Goal: Task Accomplishment & Management: Manage account settings

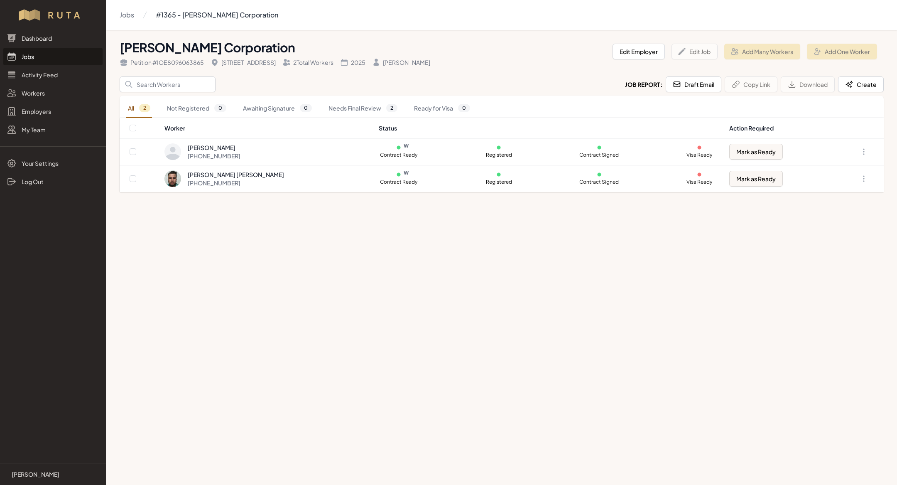
click at [28, 56] on link "Jobs" at bounding box center [52, 56] width 99 height 17
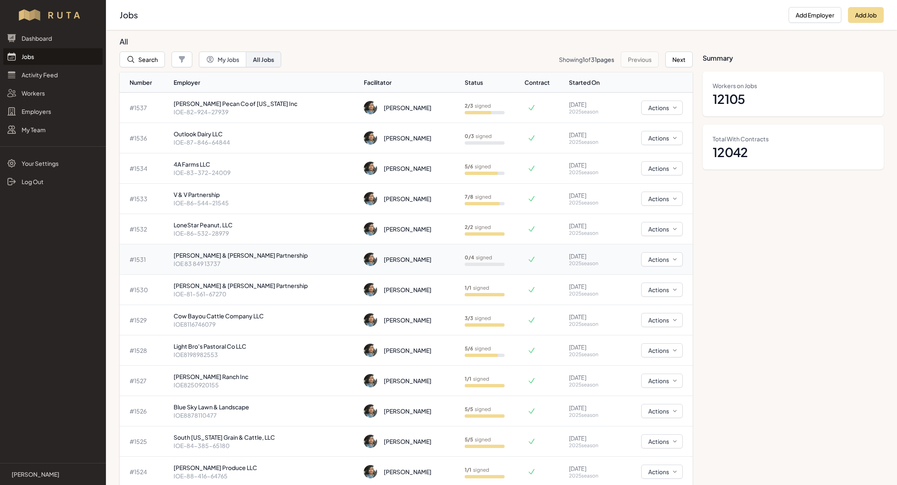
click at [222, 252] on p "Lance & Lisa Funk Partnership" at bounding box center [266, 255] width 184 height 8
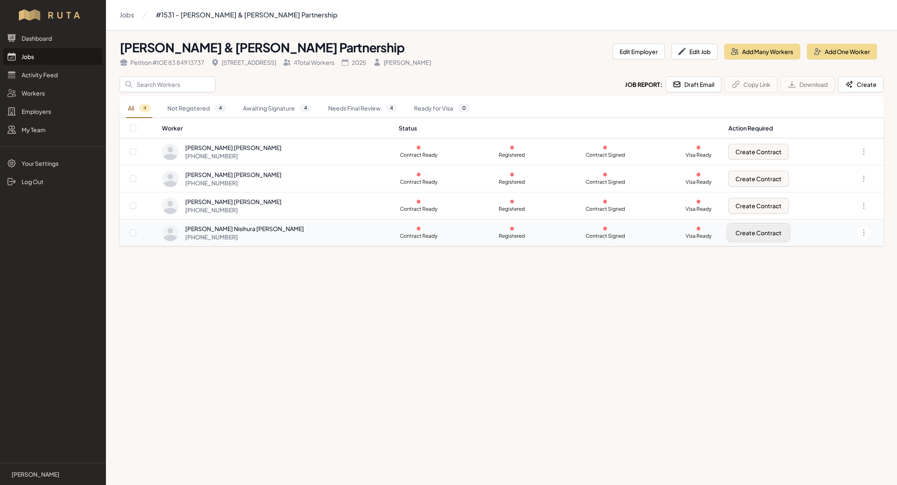
click at [756, 234] on button "Create Contract" at bounding box center [758, 233] width 60 height 16
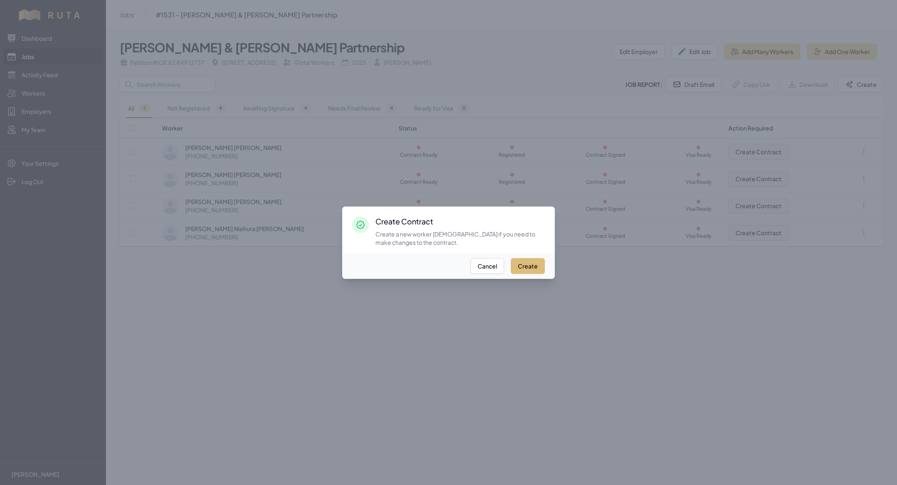
click at [527, 264] on button "Create" at bounding box center [528, 266] width 34 height 16
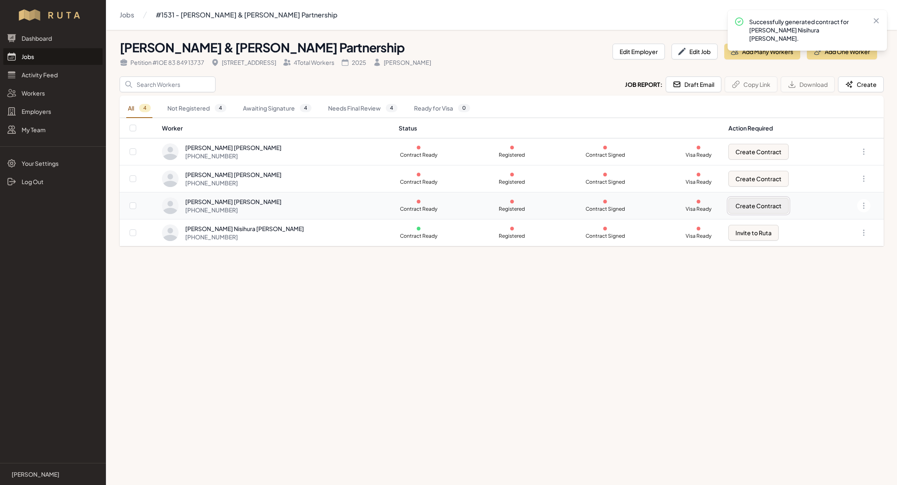
click at [750, 205] on button "Create Contract" at bounding box center [758, 206] width 60 height 16
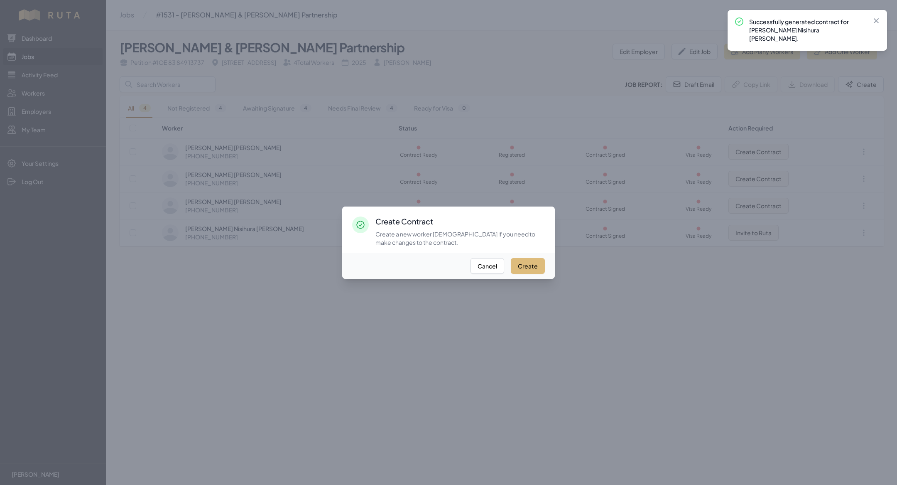
click at [530, 267] on button "Create" at bounding box center [528, 266] width 34 height 16
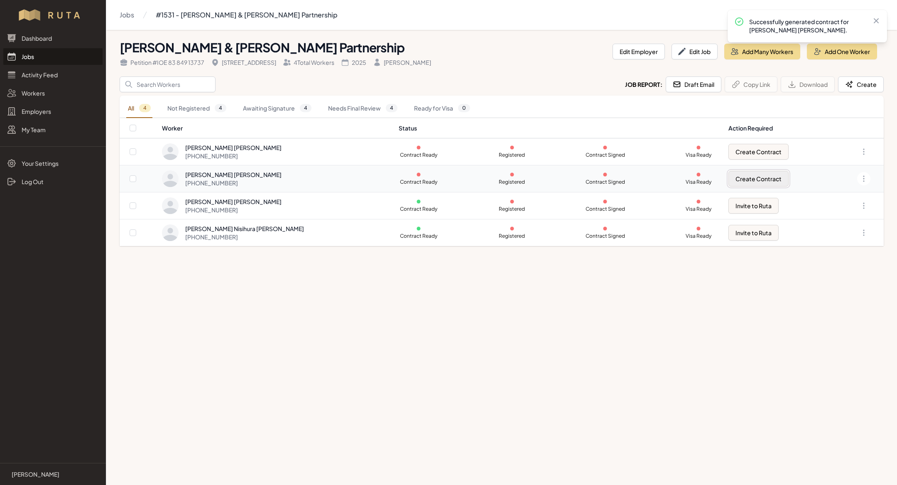
click at [754, 171] on button "Create Contract" at bounding box center [758, 179] width 60 height 16
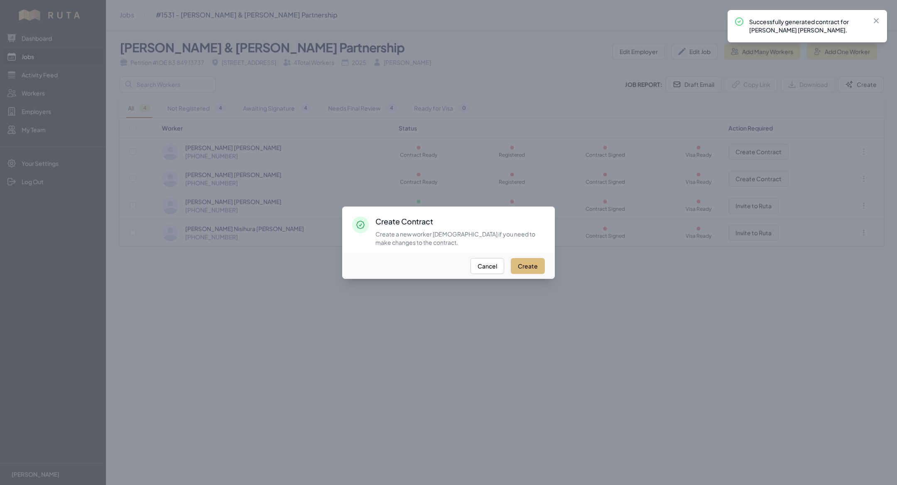
click at [515, 260] on button "Create" at bounding box center [528, 266] width 34 height 16
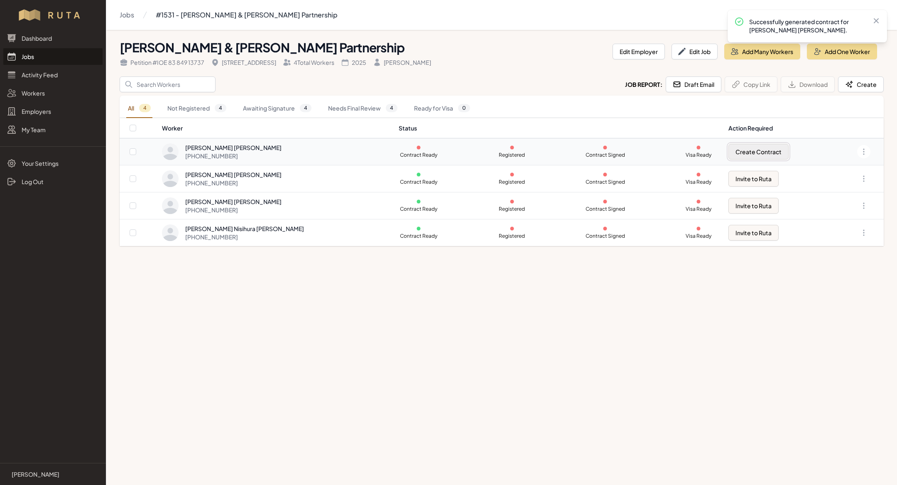
click at [750, 158] on button "Create Contract" at bounding box center [758, 152] width 60 height 16
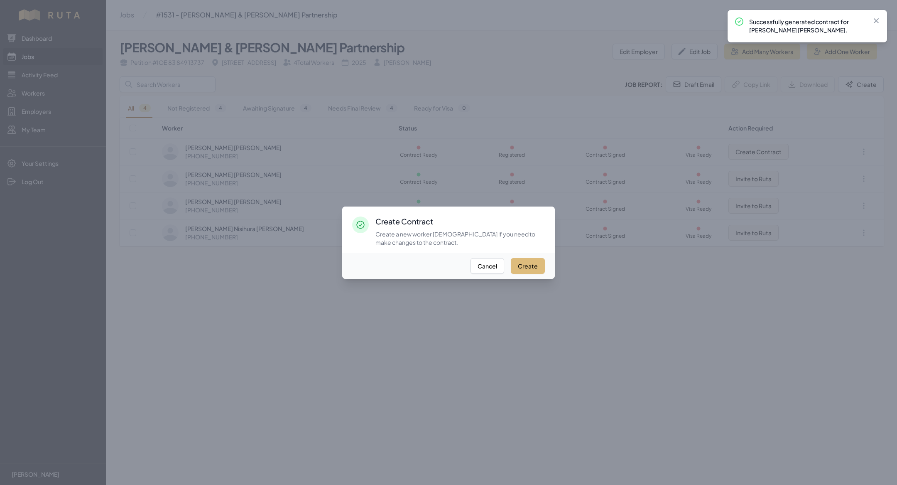
click at [538, 269] on button "Create" at bounding box center [528, 266] width 34 height 16
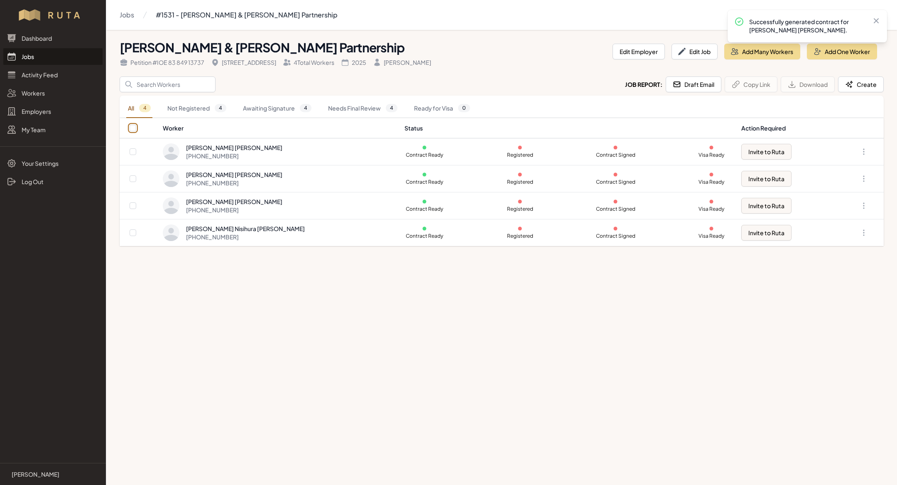
click at [130, 129] on input "checkbox" at bounding box center [133, 128] width 7 height 7
checkbox input "true"
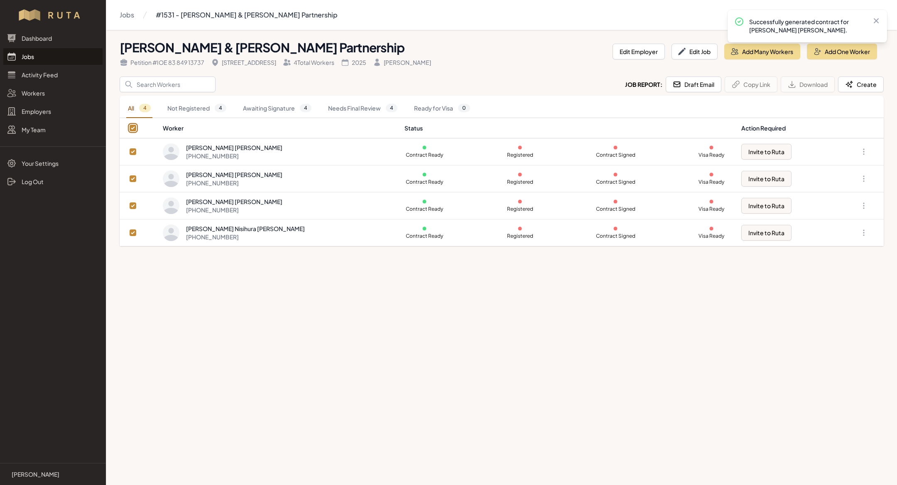
checkbox input "true"
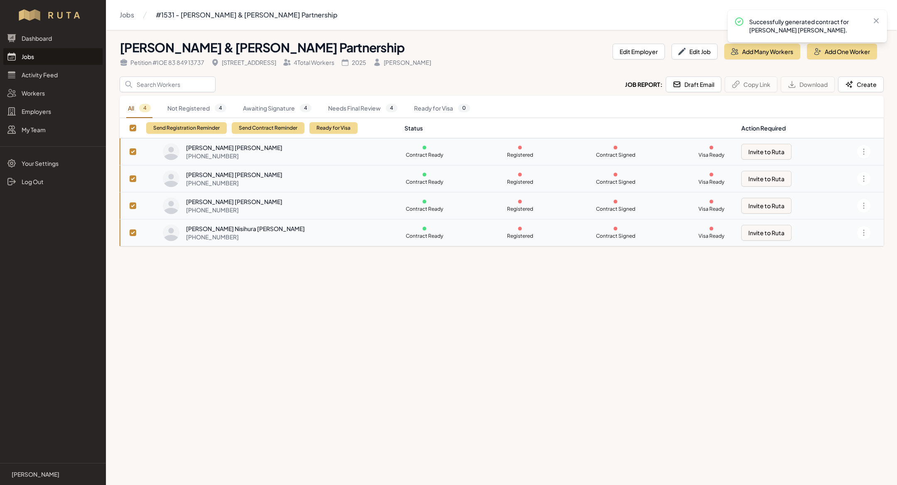
click at [277, 136] on div "Send Registration Reminder Send Contract Reminder Ready for Visa" at bounding box center [251, 128] width 211 height 20
click at [278, 129] on button "Send Contract Reminder" at bounding box center [268, 128] width 73 height 12
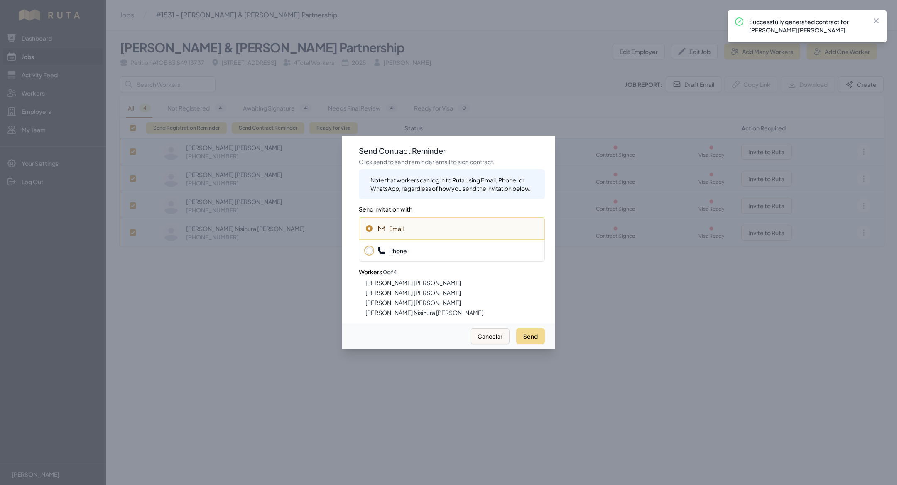
click at [395, 254] on span "Phone" at bounding box center [391, 250] width 29 height 8
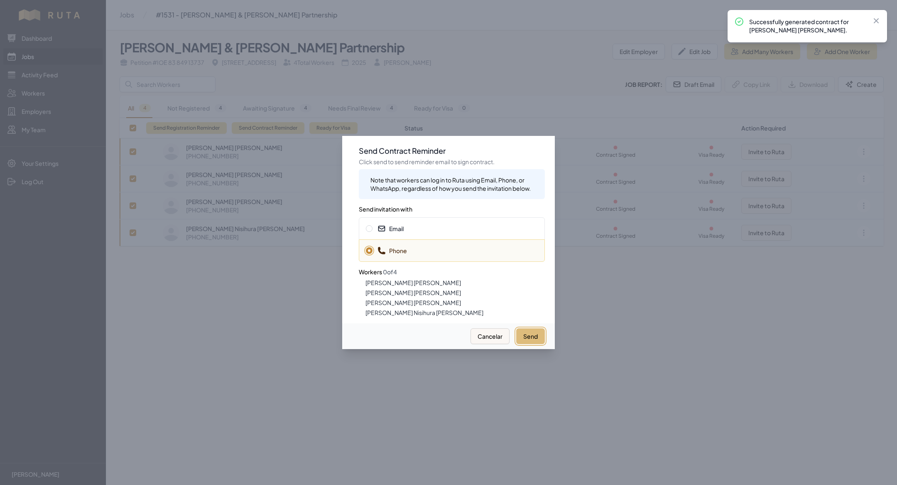
click at [523, 338] on button "Send" at bounding box center [530, 336] width 29 height 16
click at [451, 226] on span "Email" at bounding box center [452, 228] width 172 height 8
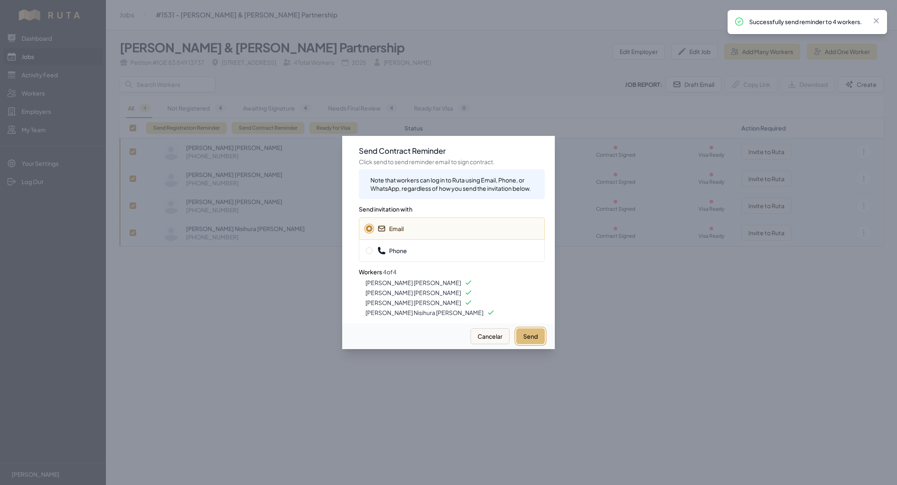
click at [524, 336] on button "Send" at bounding box center [530, 336] width 29 height 16
click at [287, 334] on div at bounding box center [448, 242] width 897 height 485
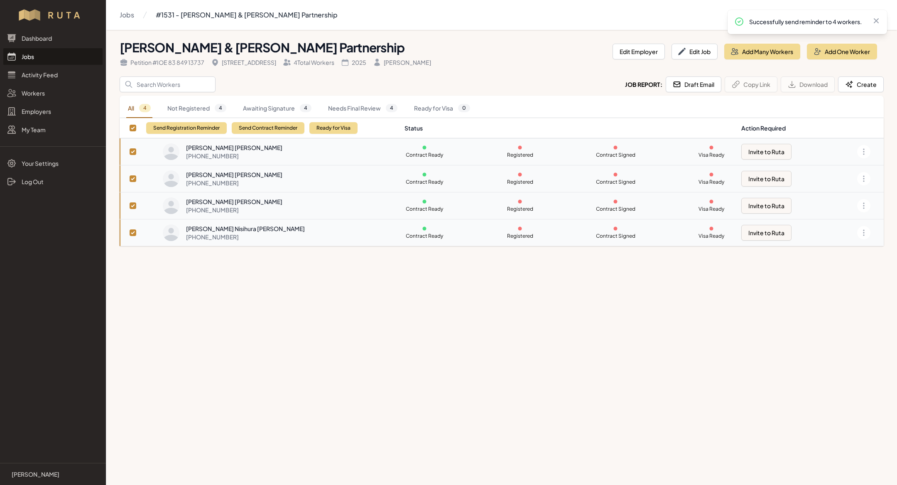
click at [66, 59] on link "Jobs" at bounding box center [52, 56] width 99 height 17
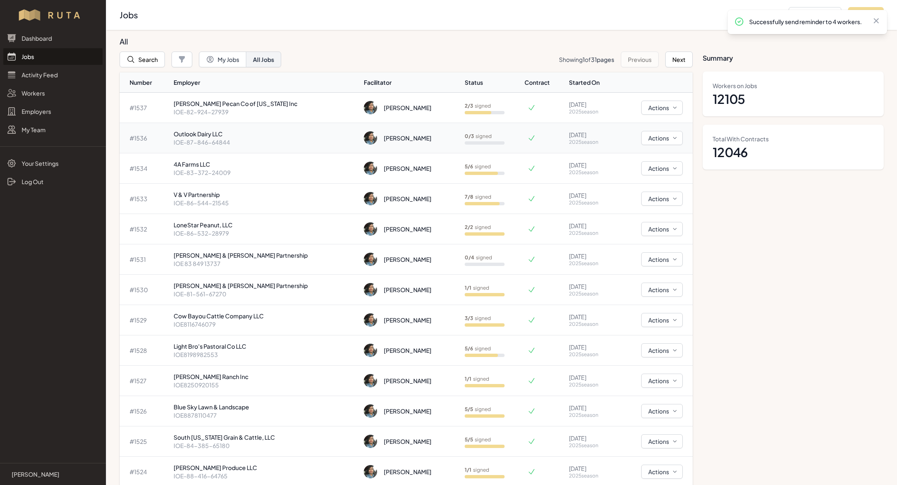
click at [248, 131] on p "Outlook Dairy LLC" at bounding box center [266, 134] width 184 height 8
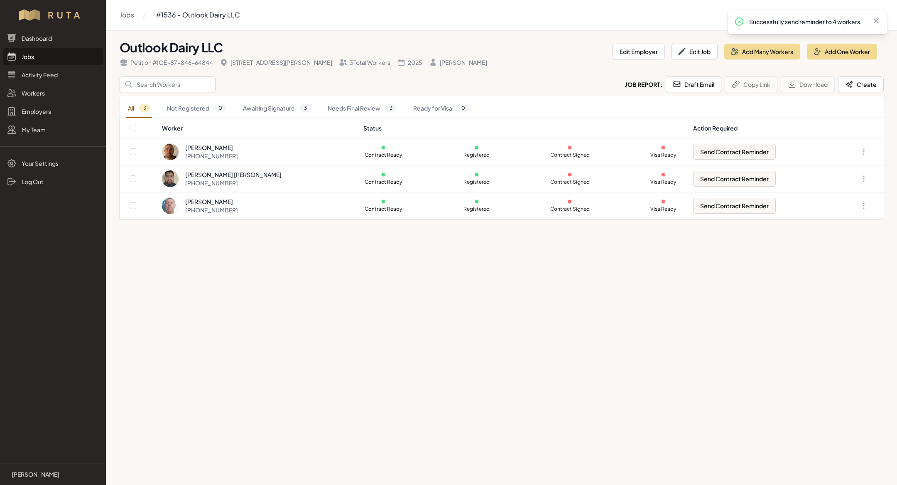
click at [135, 123] on th at bounding box center [141, 128] width 42 height 20
click at [137, 128] on th at bounding box center [141, 128] width 42 height 20
click at [130, 125] on input "checkbox" at bounding box center [133, 128] width 7 height 7
checkbox input "true"
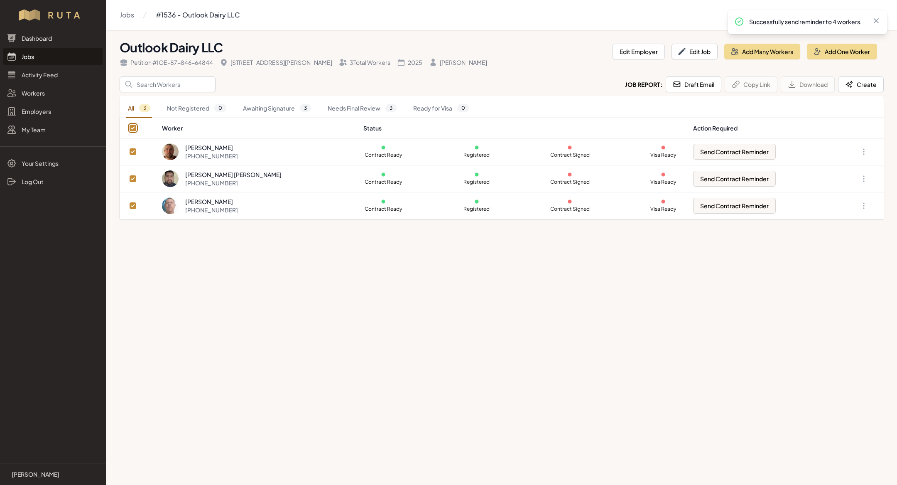
checkbox input "true"
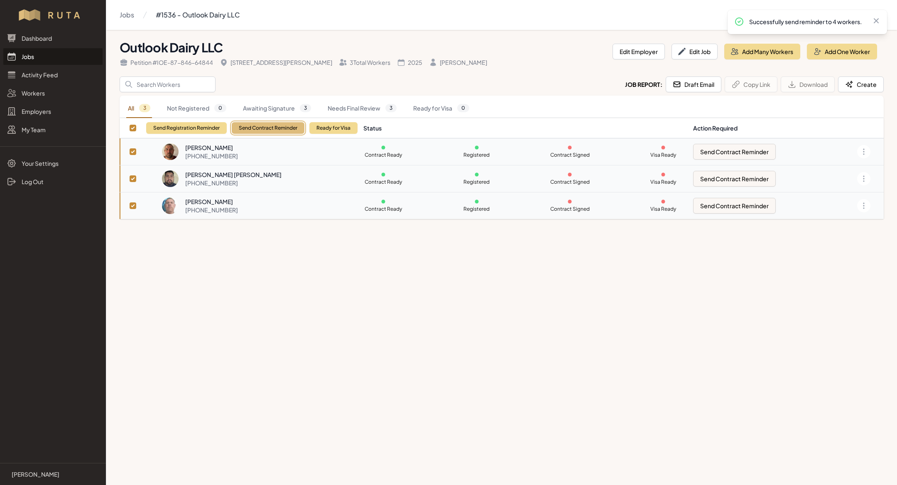
click at [250, 125] on button "Send Contract Reminder" at bounding box center [268, 128] width 73 height 12
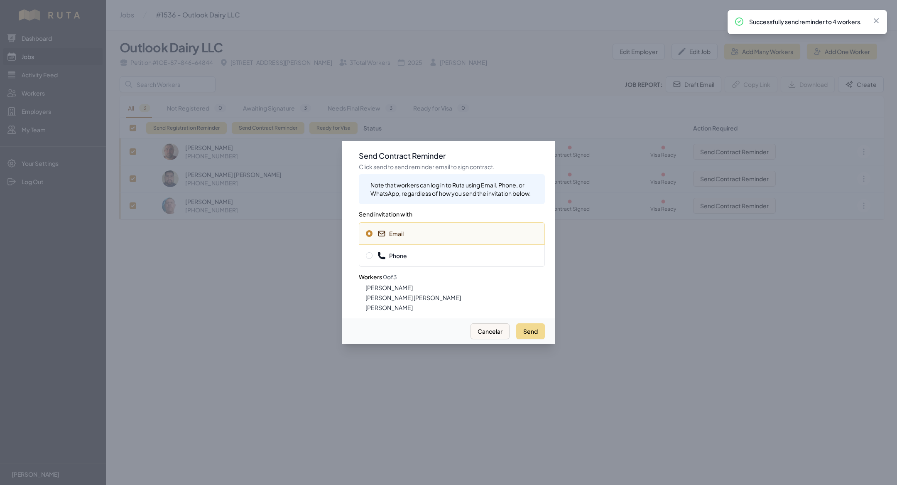
click at [481, 266] on div "Phone" at bounding box center [452, 255] width 186 height 22
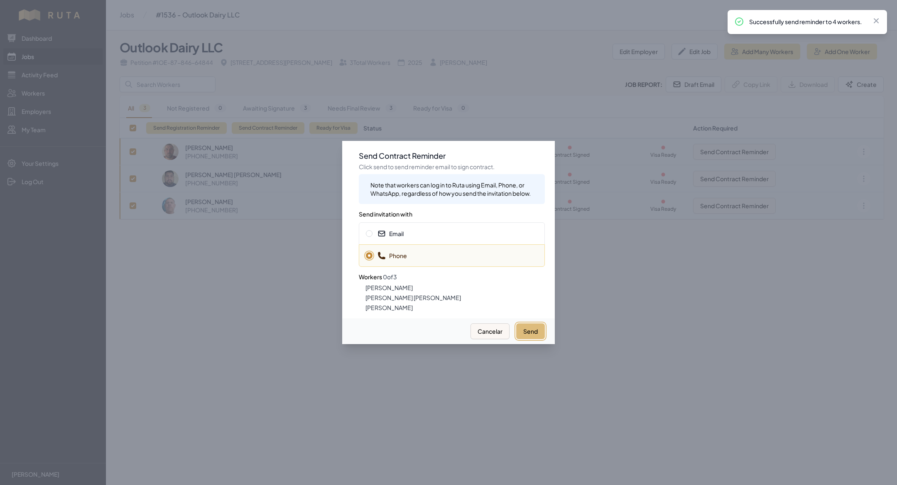
click at [529, 331] on button "Send" at bounding box center [530, 331] width 29 height 16
click at [334, 319] on div at bounding box center [448, 242] width 897 height 485
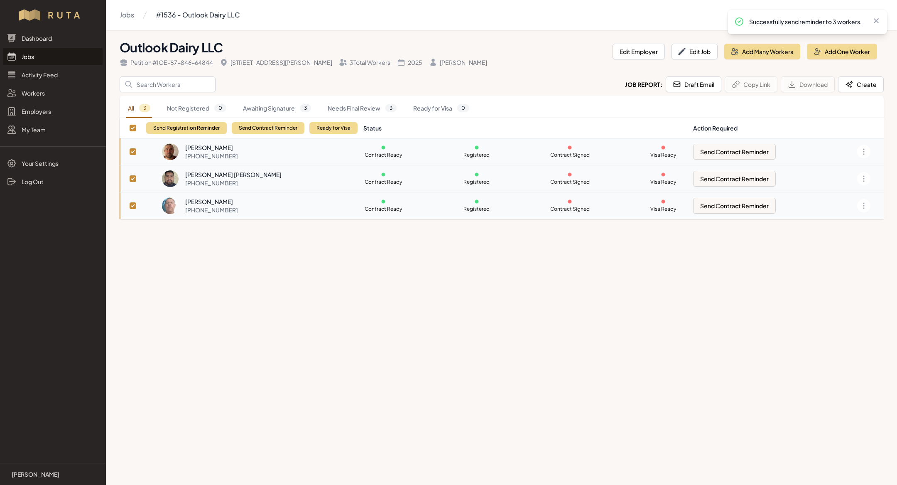
click at [73, 60] on link "Jobs" at bounding box center [52, 56] width 99 height 17
